Goal: Task Accomplishment & Management: Manage account settings

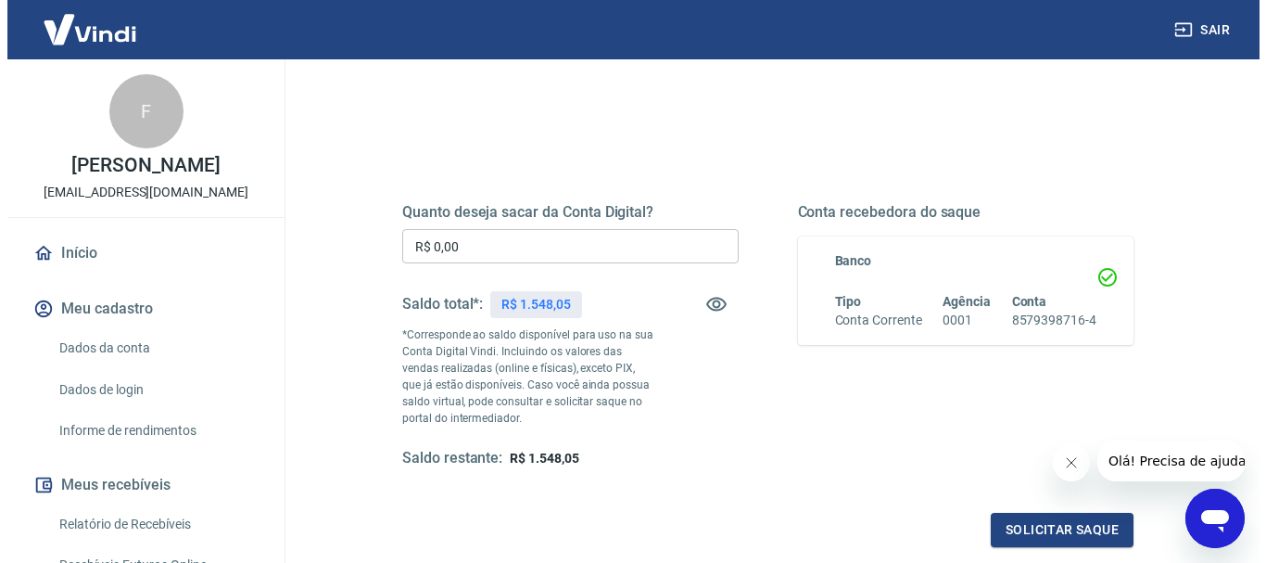
scroll to position [185, 0]
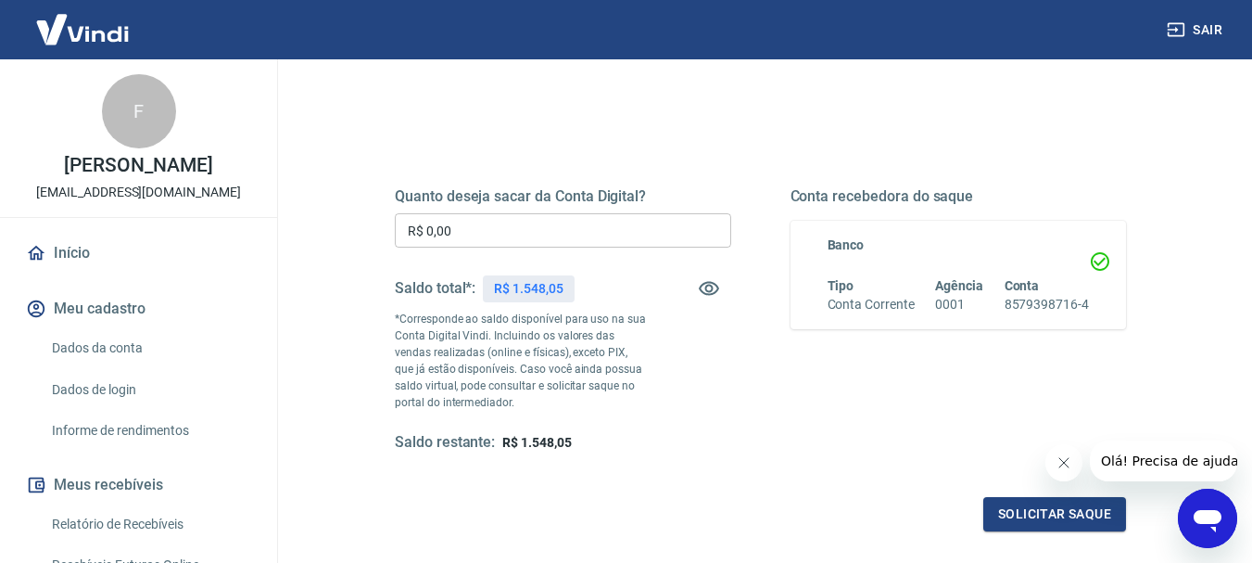
drag, startPoint x: 468, startPoint y: 228, endPoint x: 368, endPoint y: 226, distance: 100.1
click at [371, 225] on div "Quanto deseja sacar da Conta Digital? R$ 0,00 ​ Saldo total*: R$ 1.548,05 *Corr…" at bounding box center [760, 330] width 820 height 448
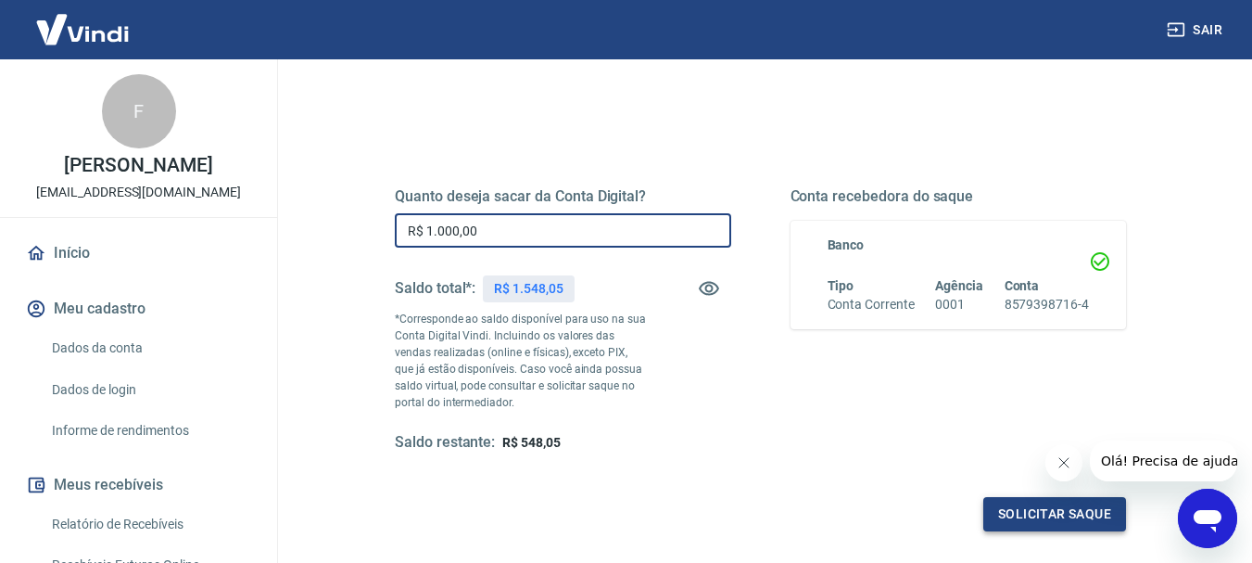
type input "R$ 1.000,00"
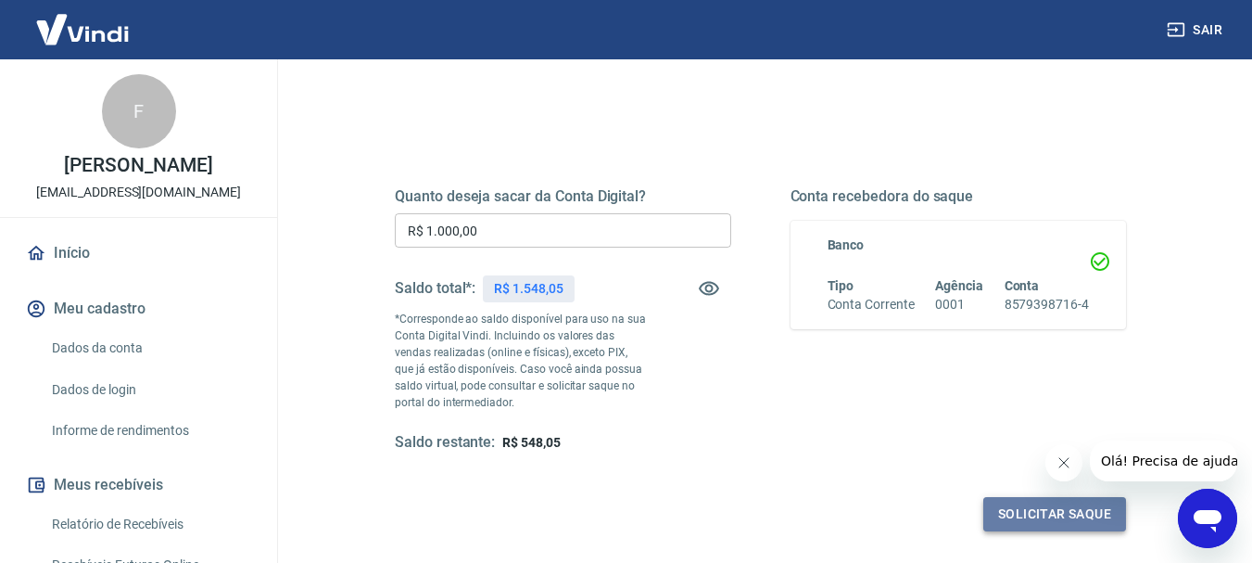
click at [1042, 512] on button "Solicitar saque" at bounding box center [1054, 514] width 143 height 34
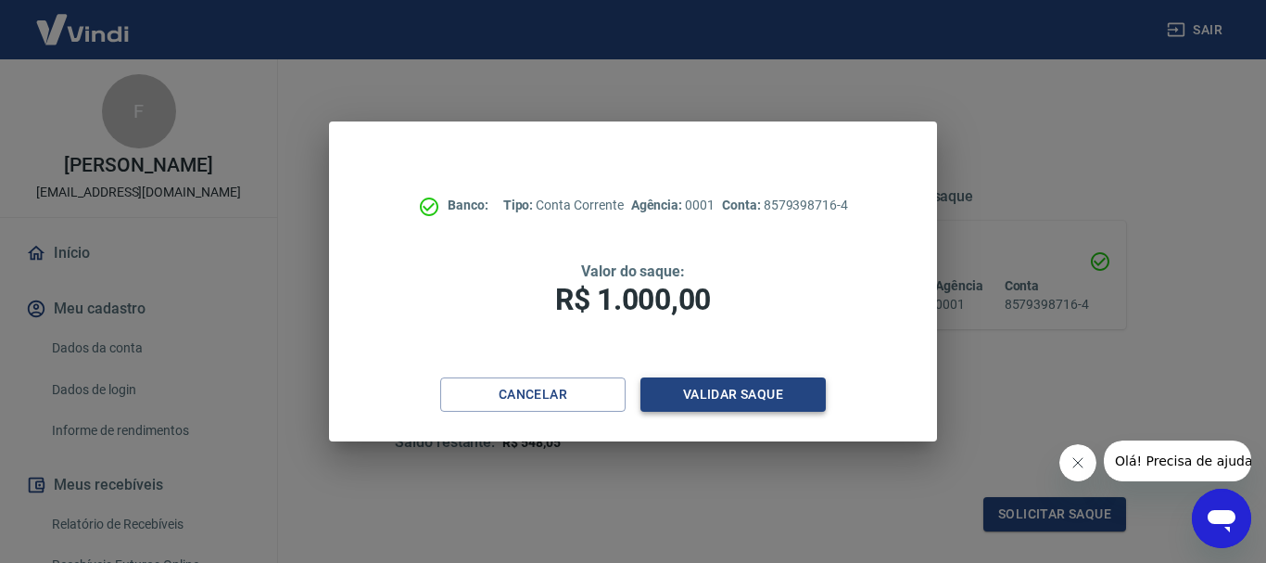
click at [705, 395] on button "Validar saque" at bounding box center [732, 394] width 185 height 34
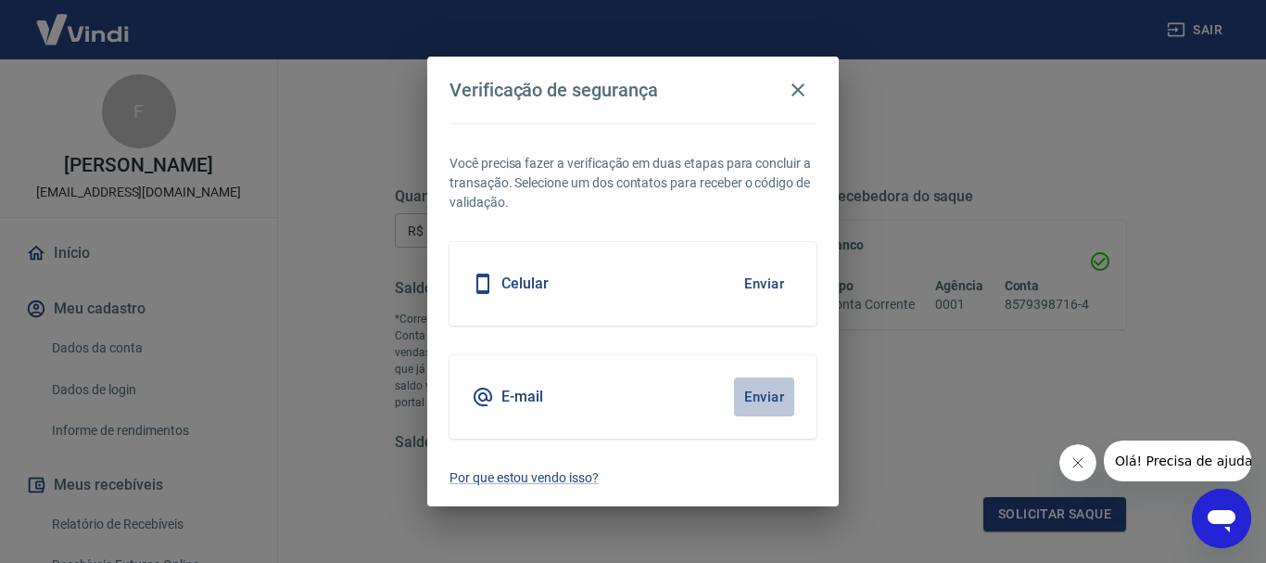
click at [750, 393] on button "Enviar" at bounding box center [764, 396] width 60 height 39
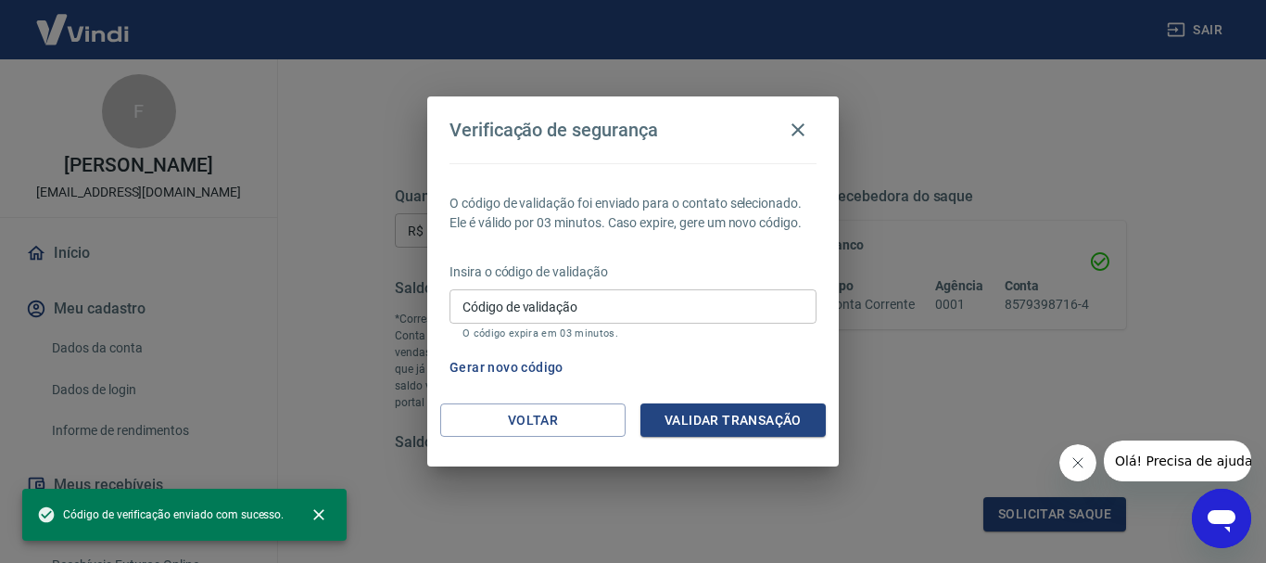
click at [533, 299] on div "Código de validação Código de validação O código expira em 03 minutos." at bounding box center [632, 314] width 367 height 50
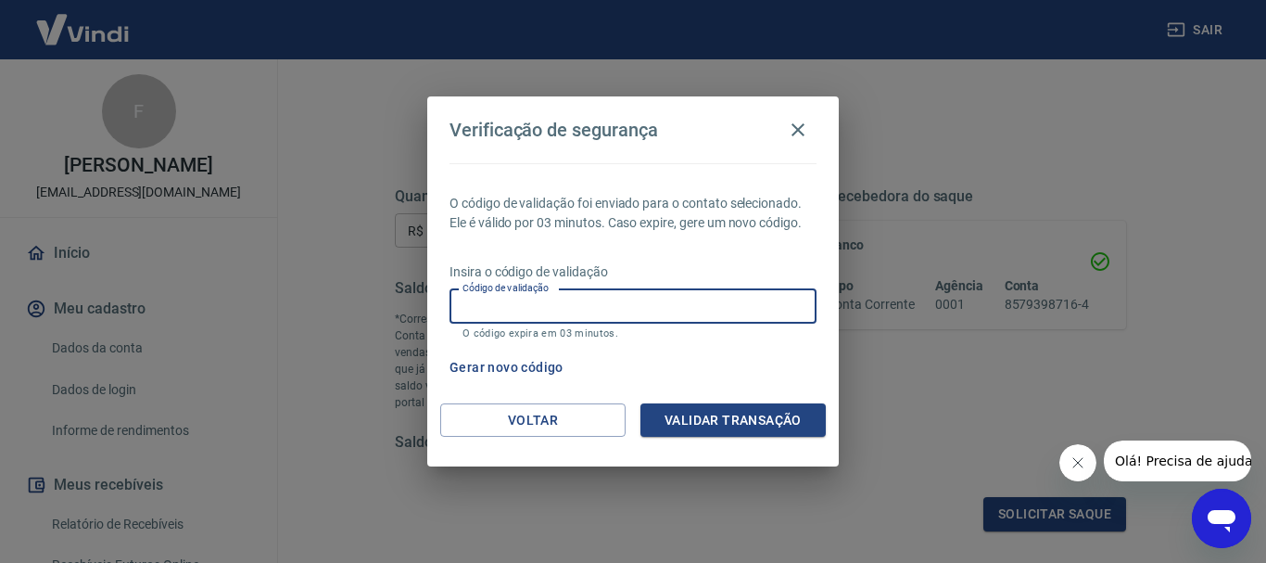
paste input "304401"
type input "304401"
click at [725, 423] on button "Validar transação" at bounding box center [732, 420] width 185 height 34
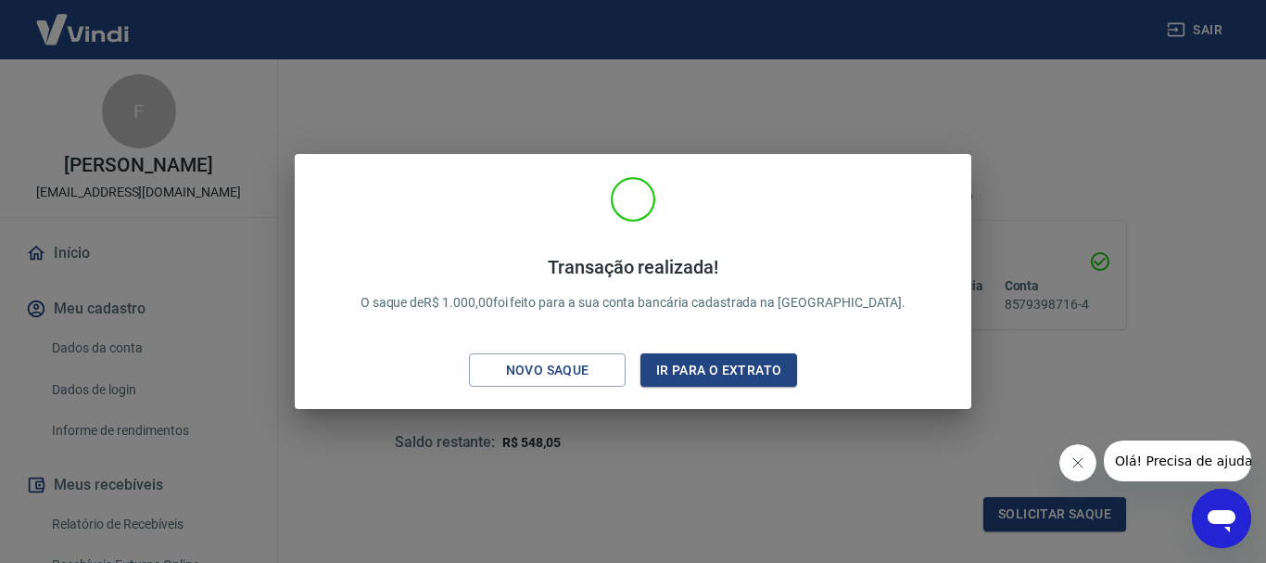
click at [1082, 462] on icon "Fechar mensagem da empresa" at bounding box center [1077, 462] width 15 height 15
click at [682, 365] on button "Ir para o extrato" at bounding box center [718, 370] width 157 height 34
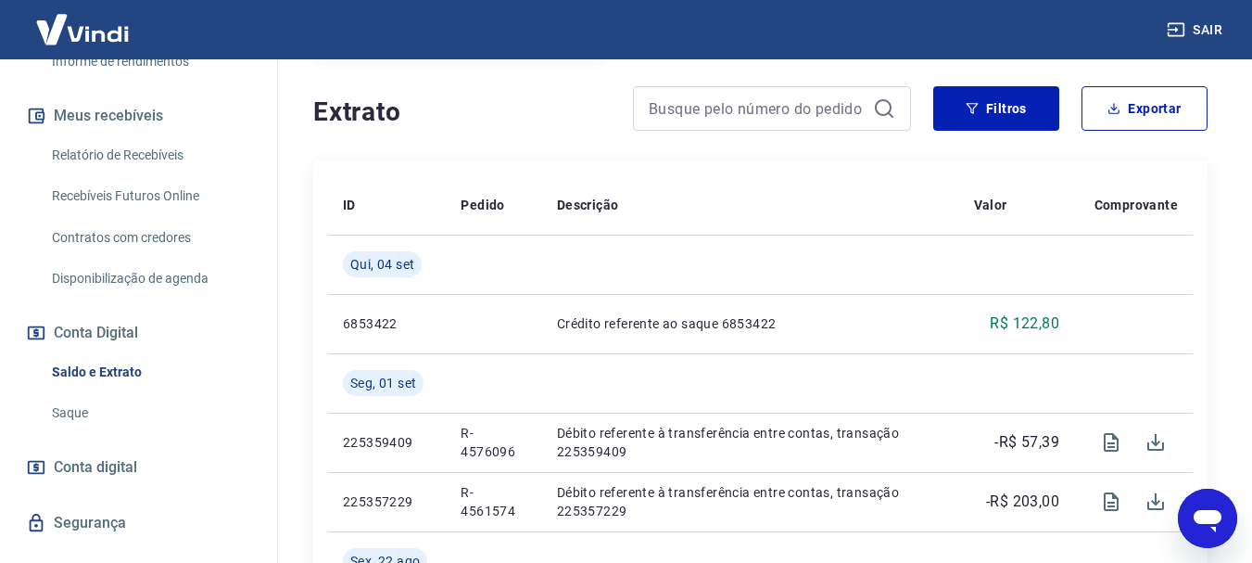
scroll to position [371, 0]
click at [92, 371] on link "Saldo e Extrato" at bounding box center [149, 370] width 210 height 38
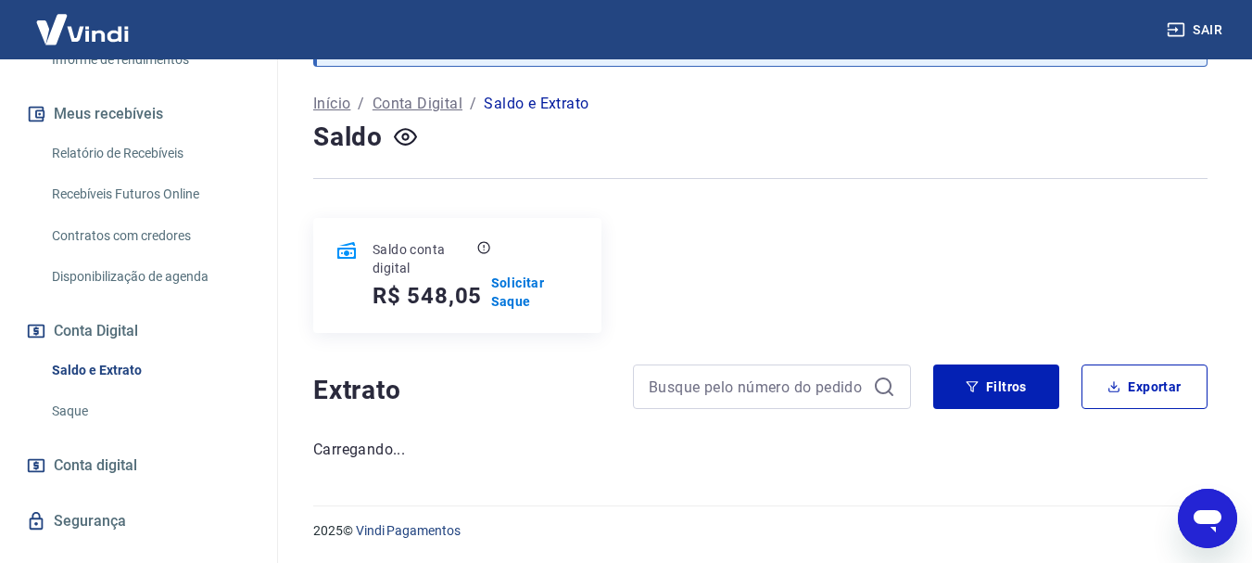
scroll to position [83, 0]
click at [80, 407] on link "Saque" at bounding box center [149, 411] width 210 height 38
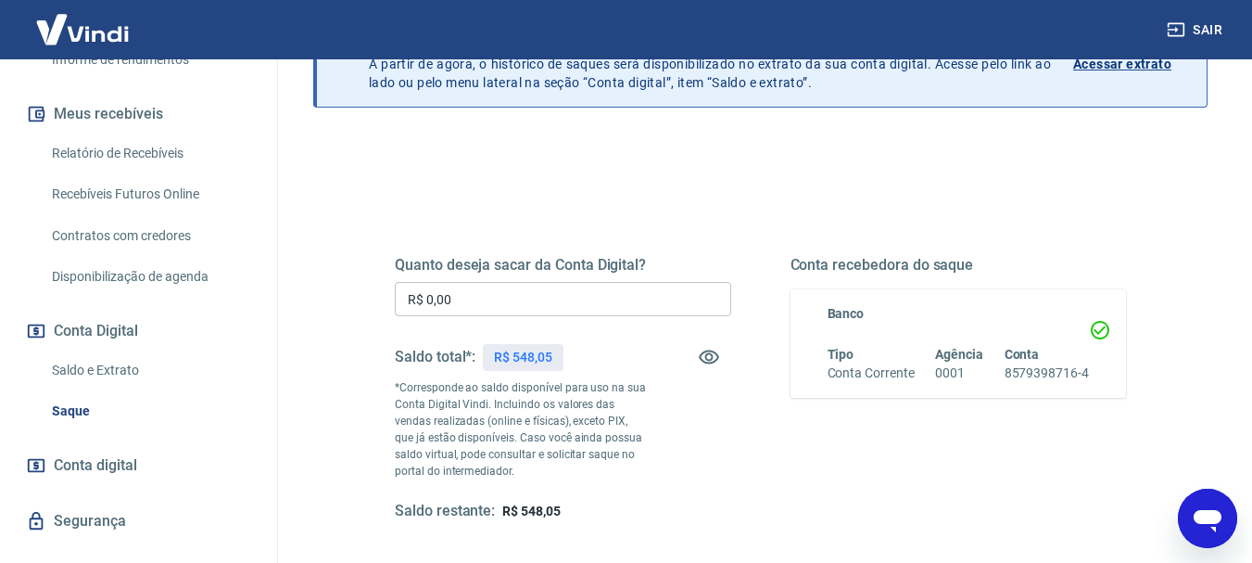
scroll to position [93, 0]
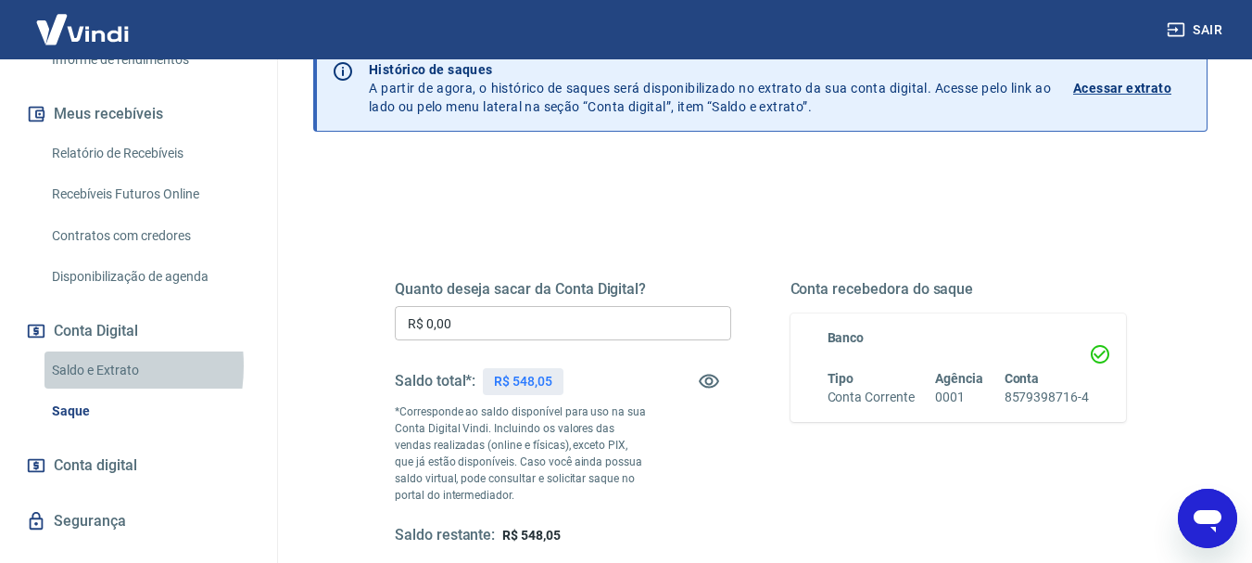
click at [64, 365] on link "Saldo e Extrato" at bounding box center [149, 370] width 210 height 38
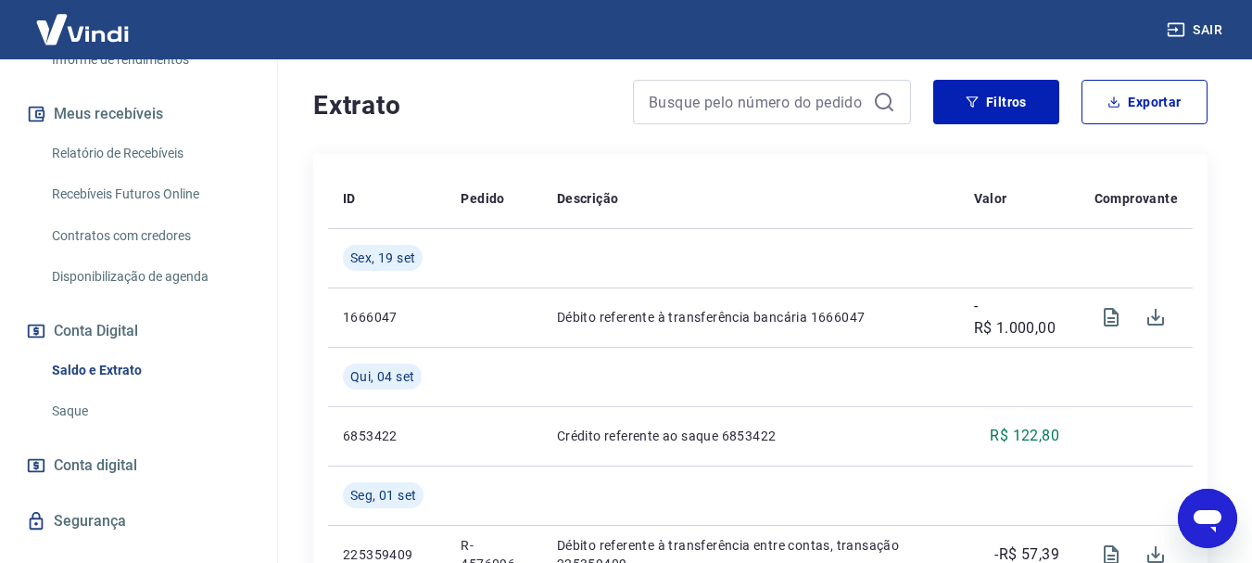
scroll to position [278, 0]
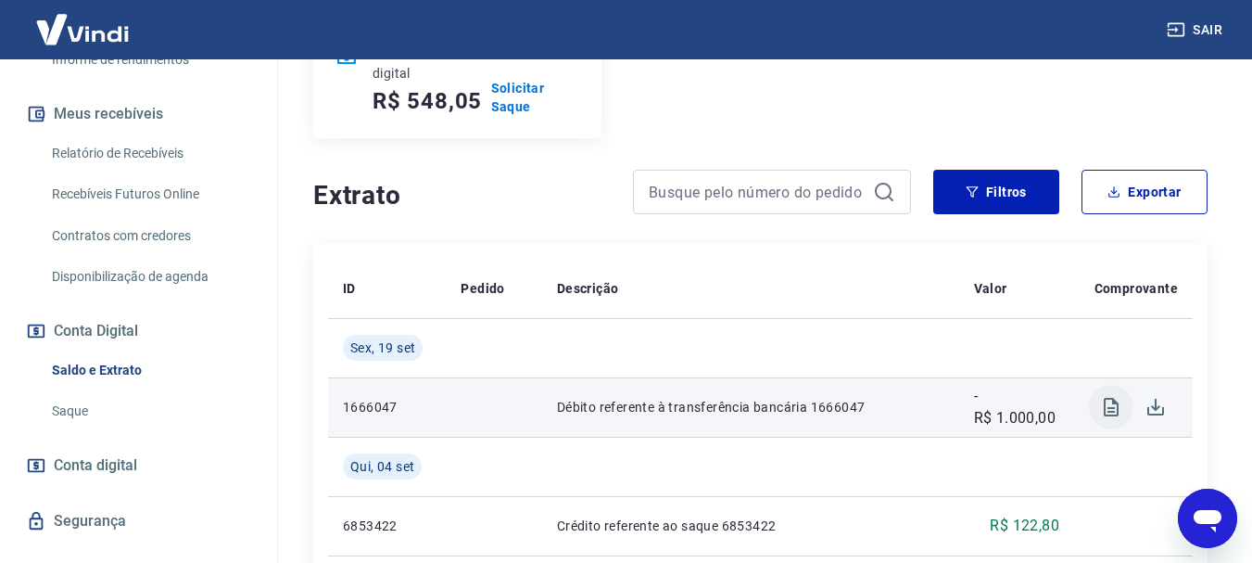
click at [1115, 400] on icon "Visualizar" at bounding box center [1111, 407] width 15 height 19
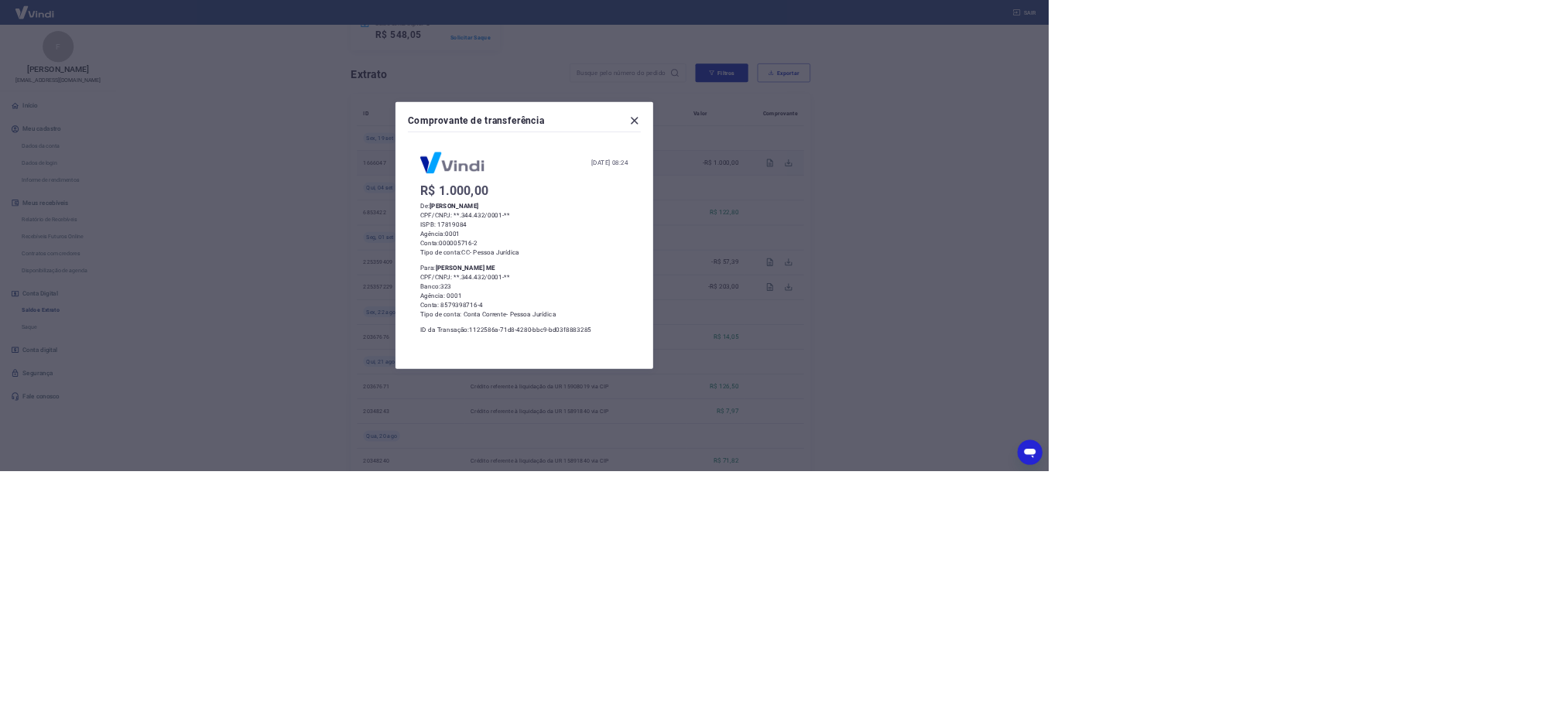
scroll to position [0, 0]
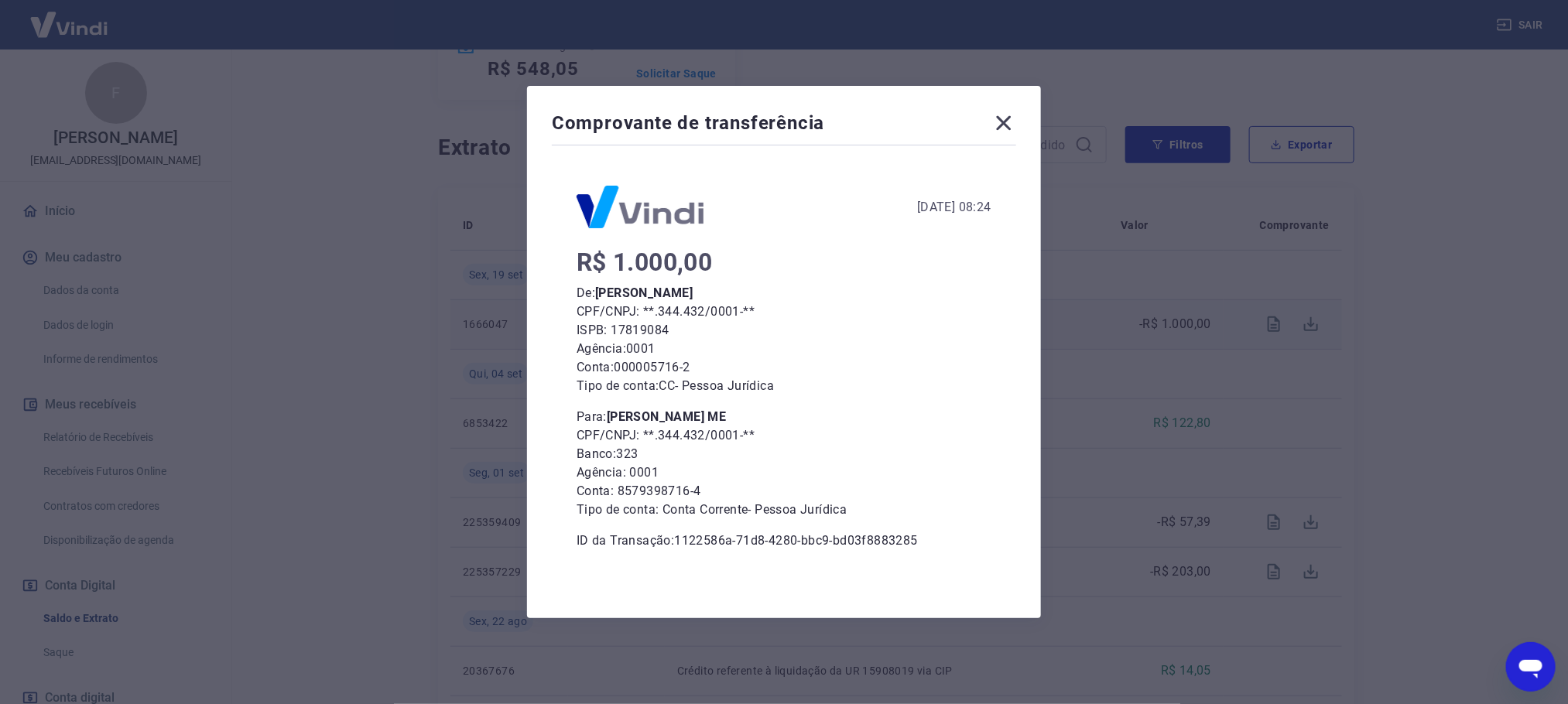
click at [1012, 126] on icon at bounding box center [1004, 124] width 25 height 25
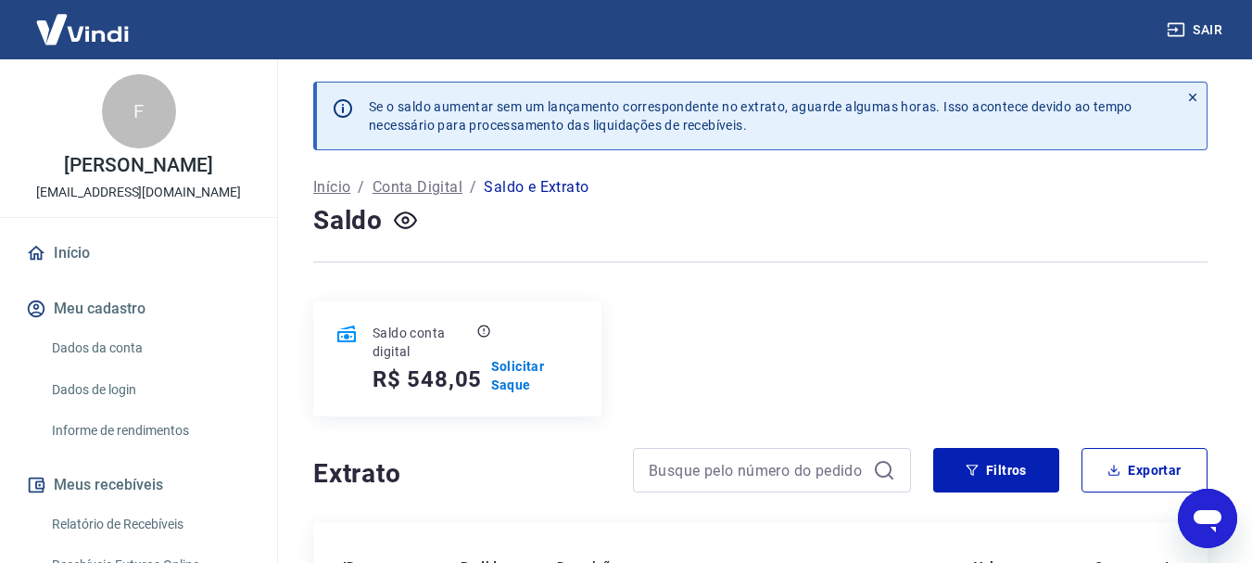
click at [74, 255] on link "Início" at bounding box center [138, 253] width 233 height 41
